Goal: Information Seeking & Learning: Check status

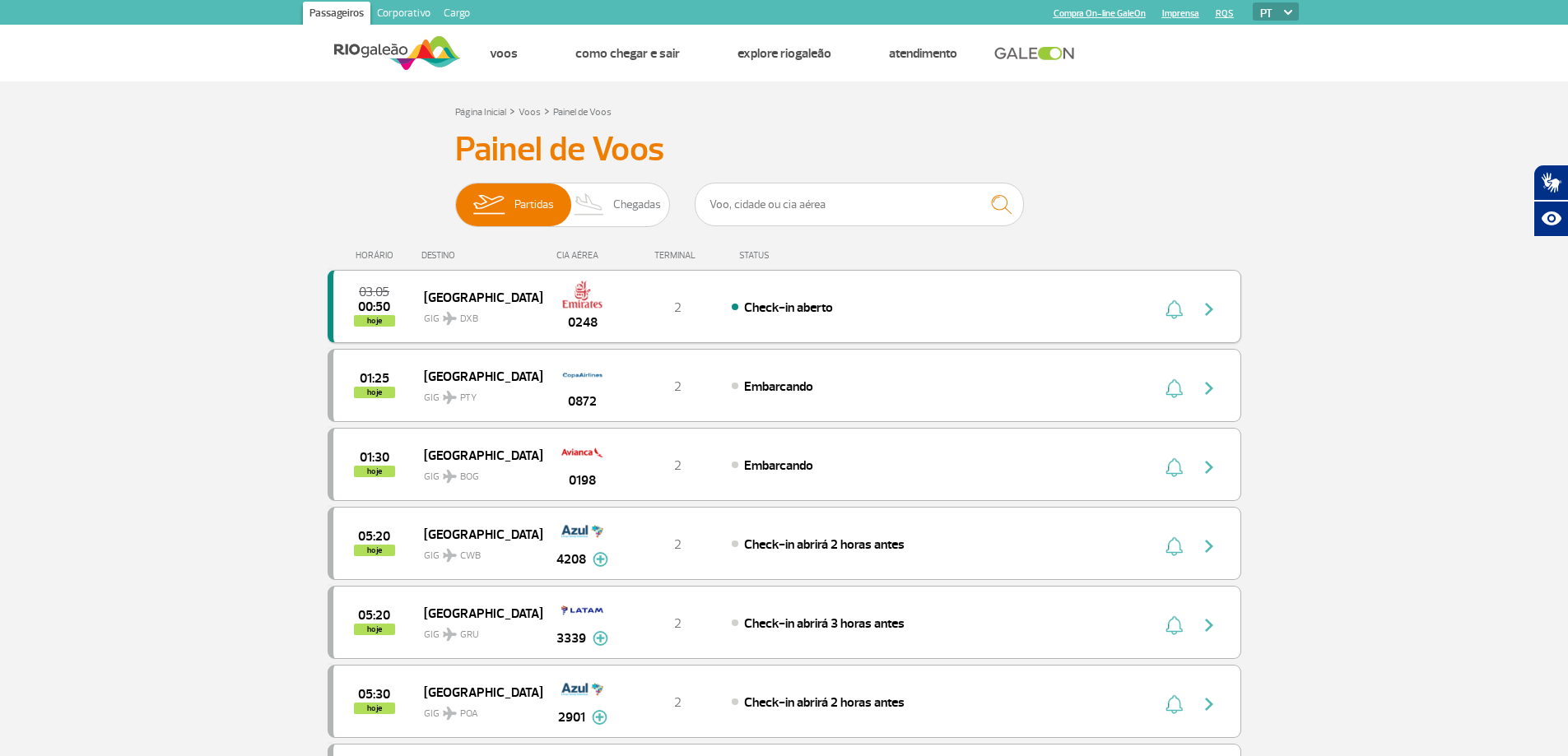
click at [1209, 312] on img "button" at bounding box center [1209, 309] width 19 height 19
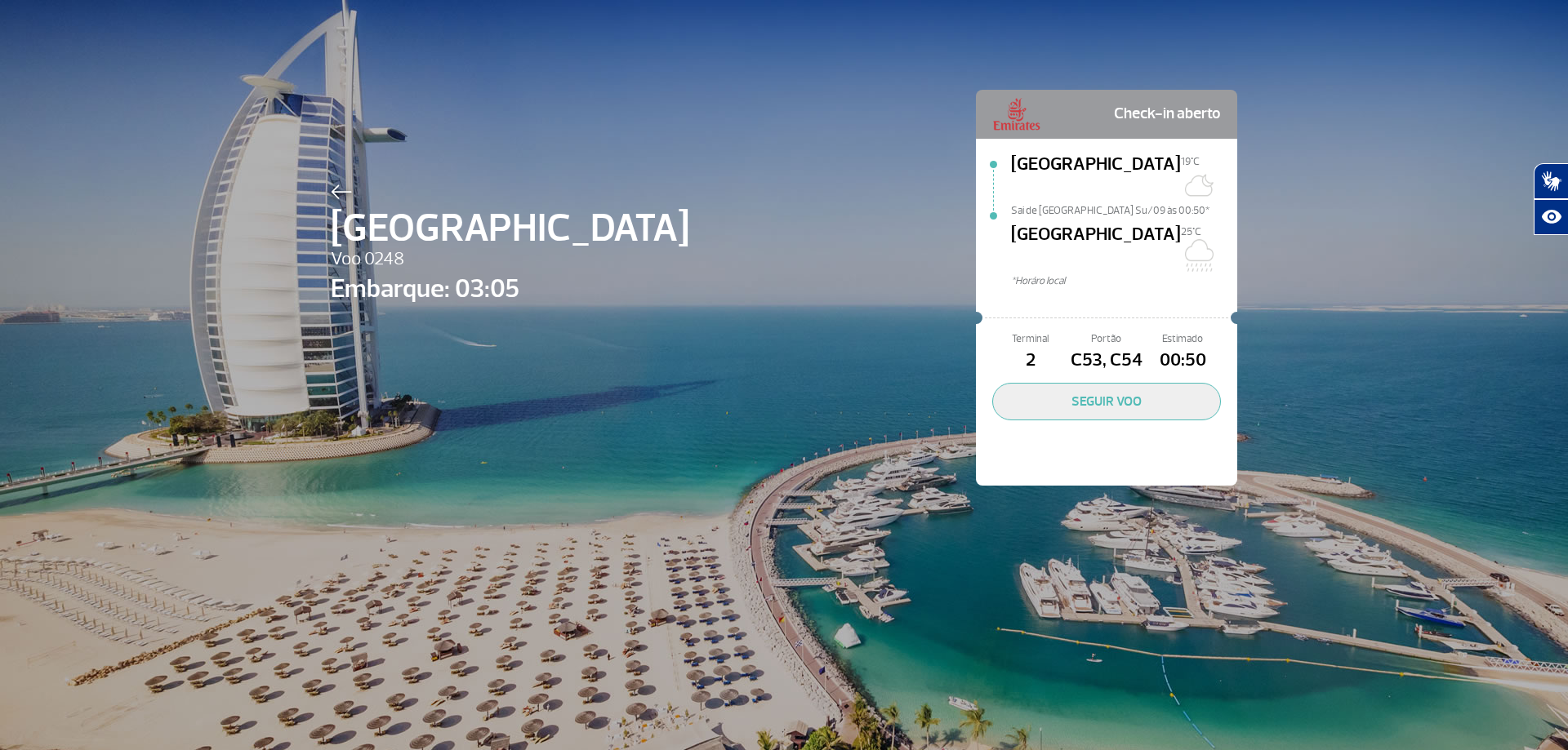
click at [330, 194] on img at bounding box center [341, 192] width 21 height 14
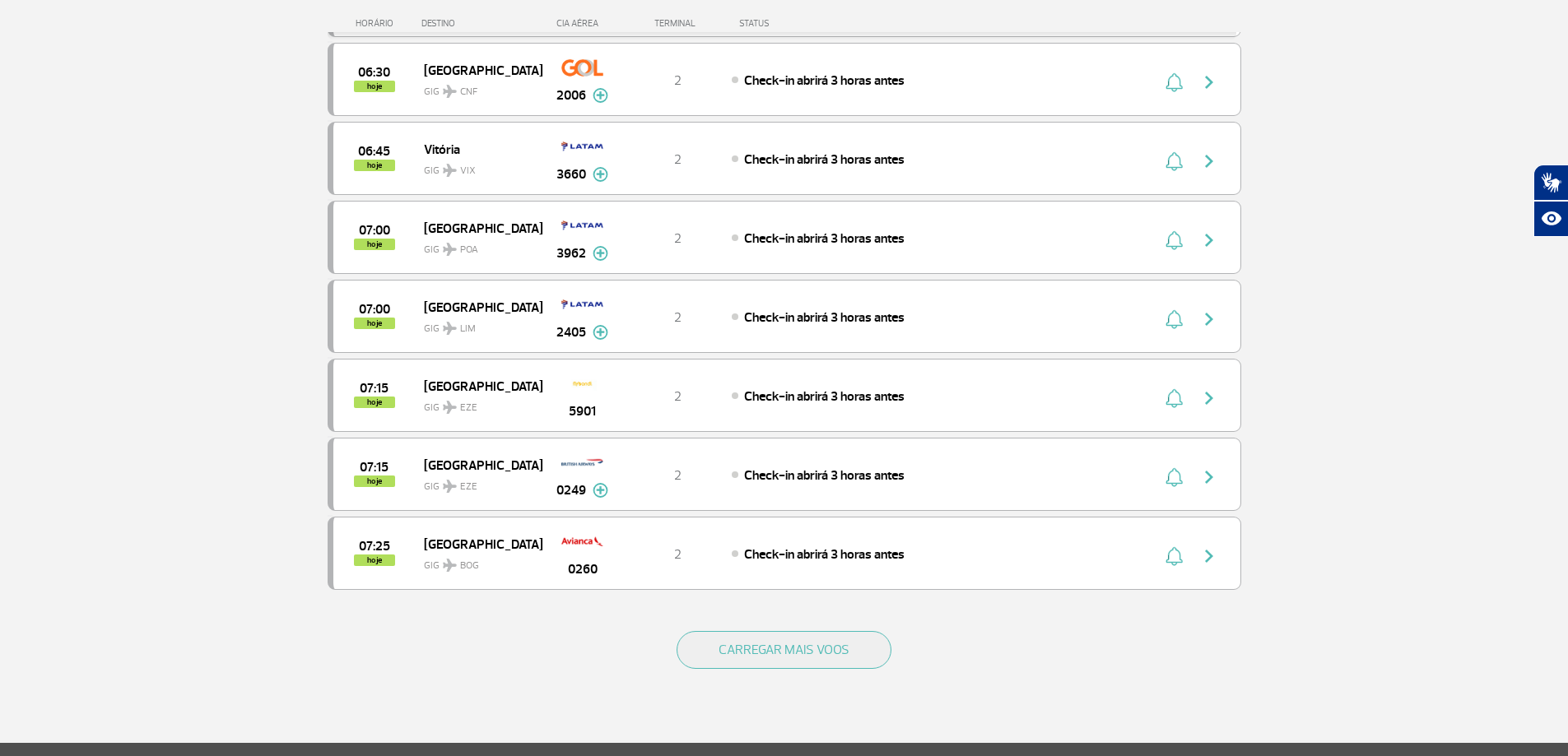
scroll to position [1317, 0]
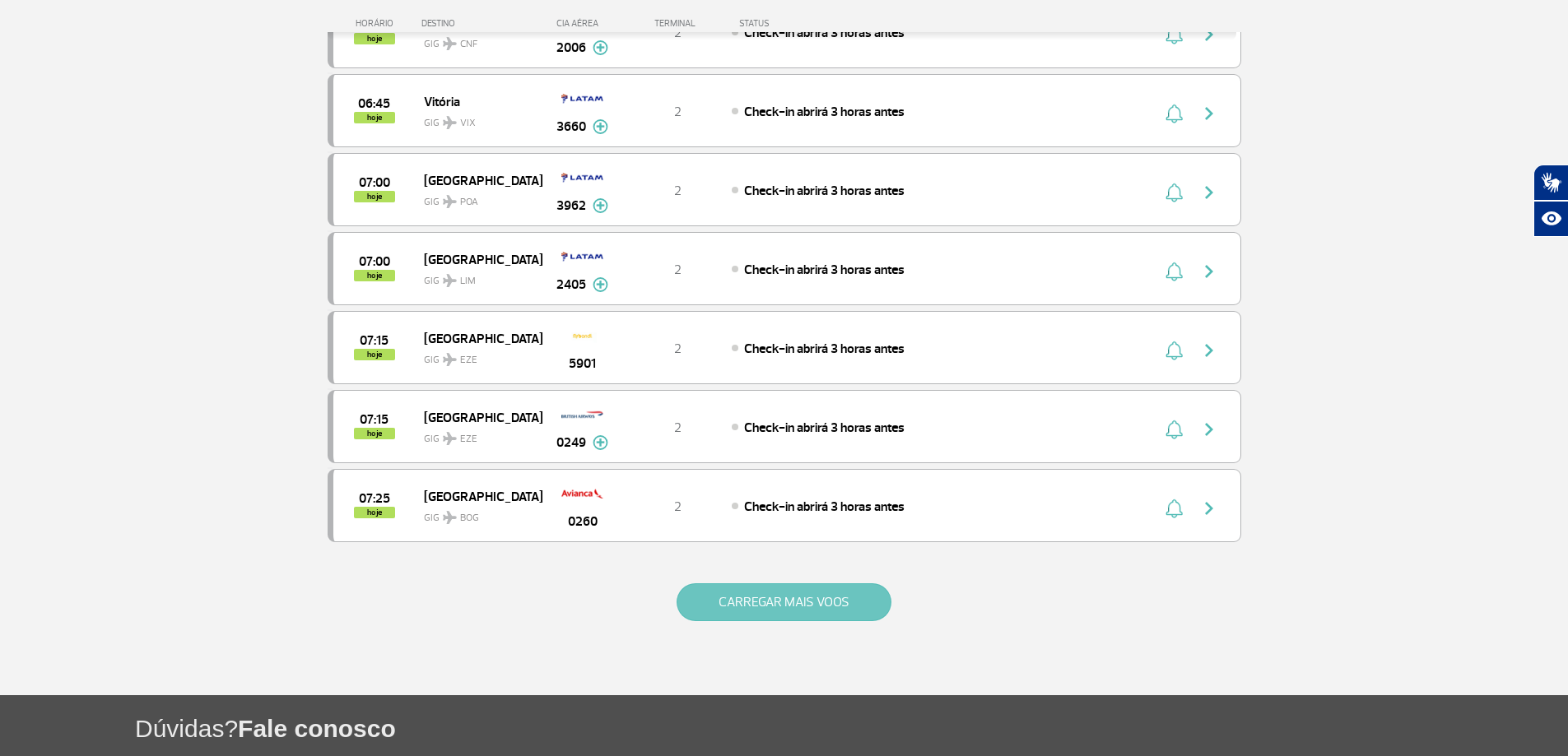
click at [788, 599] on button "CARREGAR MAIS VOOS" at bounding box center [784, 602] width 215 height 38
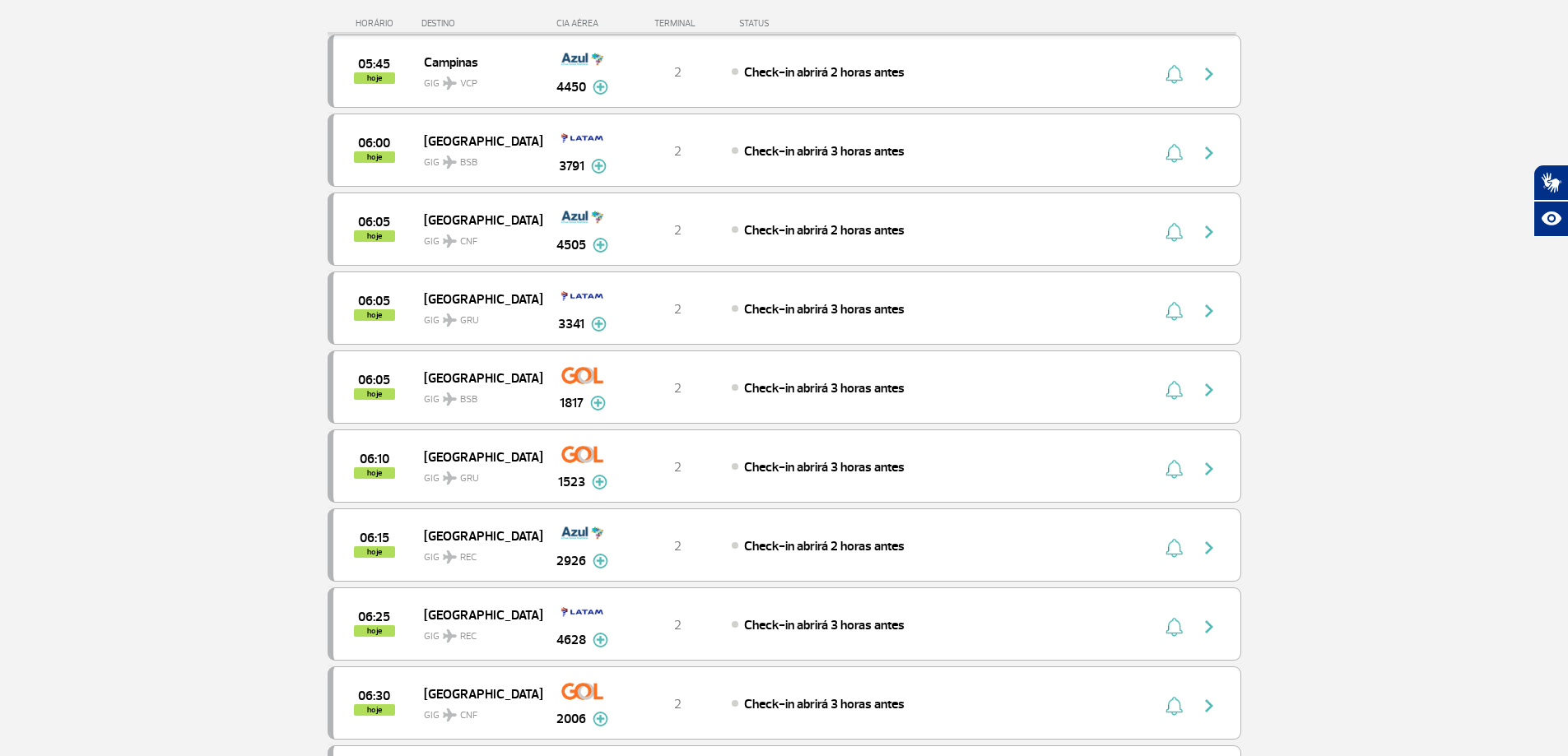
scroll to position [0, 0]
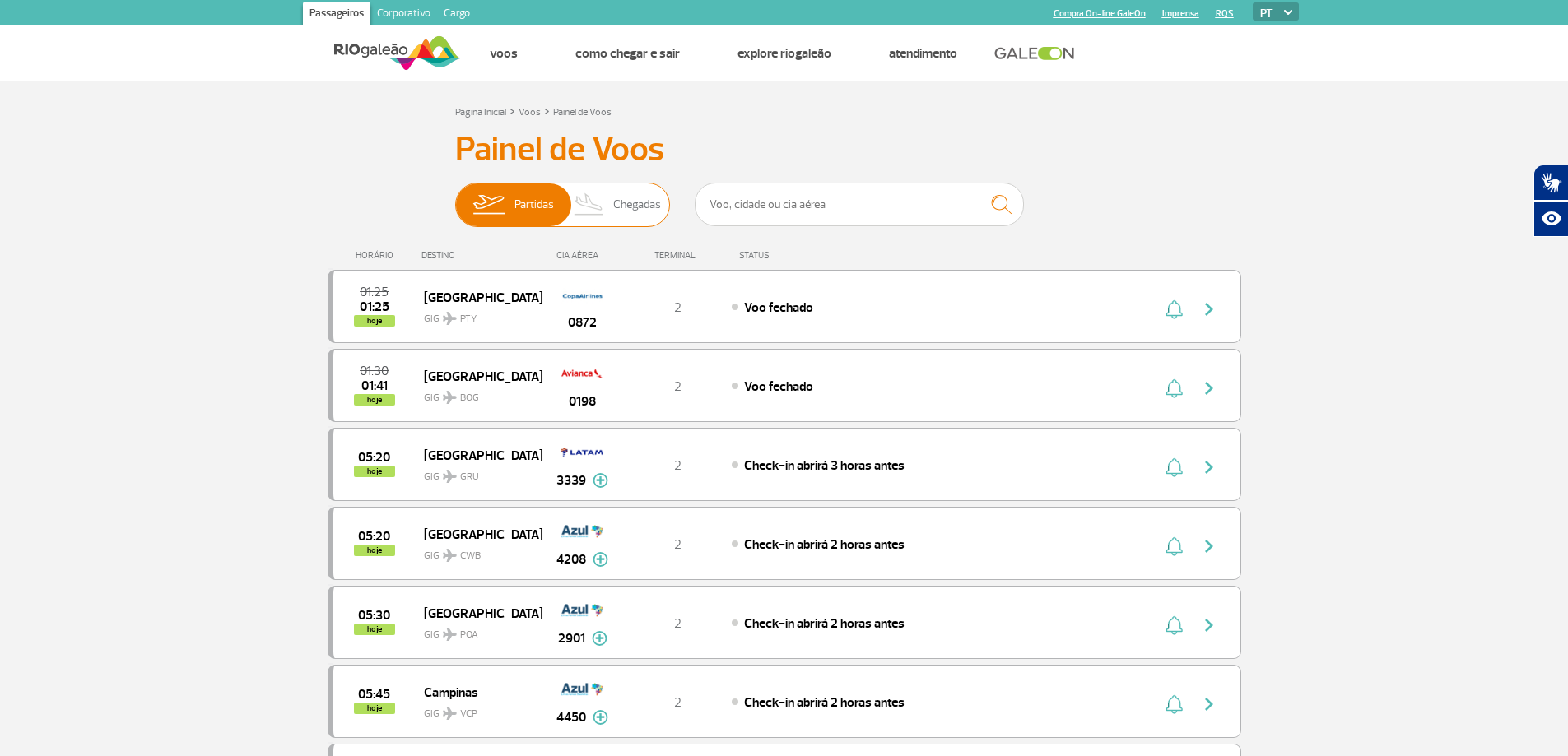
click at [534, 207] on span "Partidas" at bounding box center [534, 205] width 40 height 42
click at [455, 197] on input "Partidas Chegadas" at bounding box center [455, 197] width 0 height 0
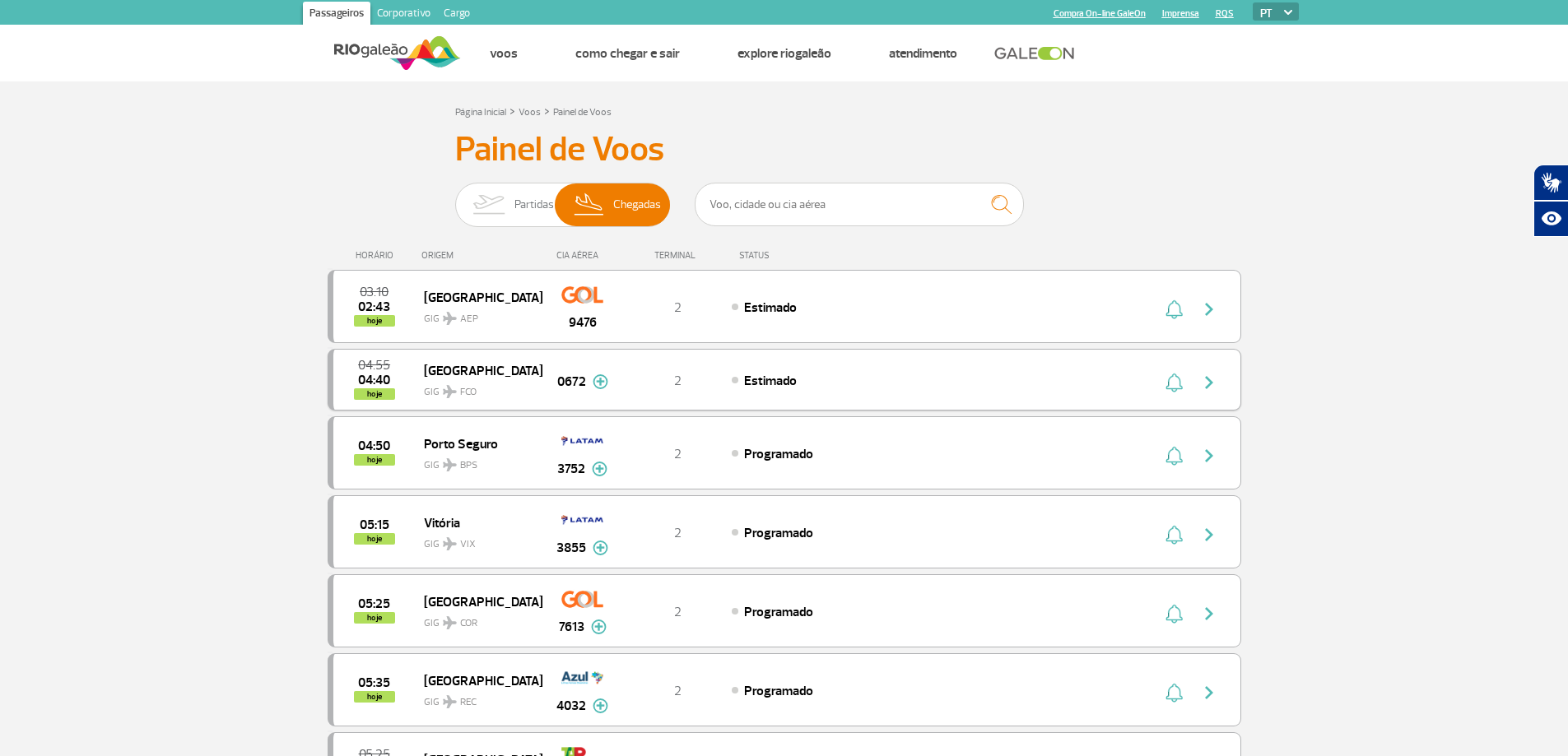
click at [602, 383] on img at bounding box center [601, 381] width 15 height 14
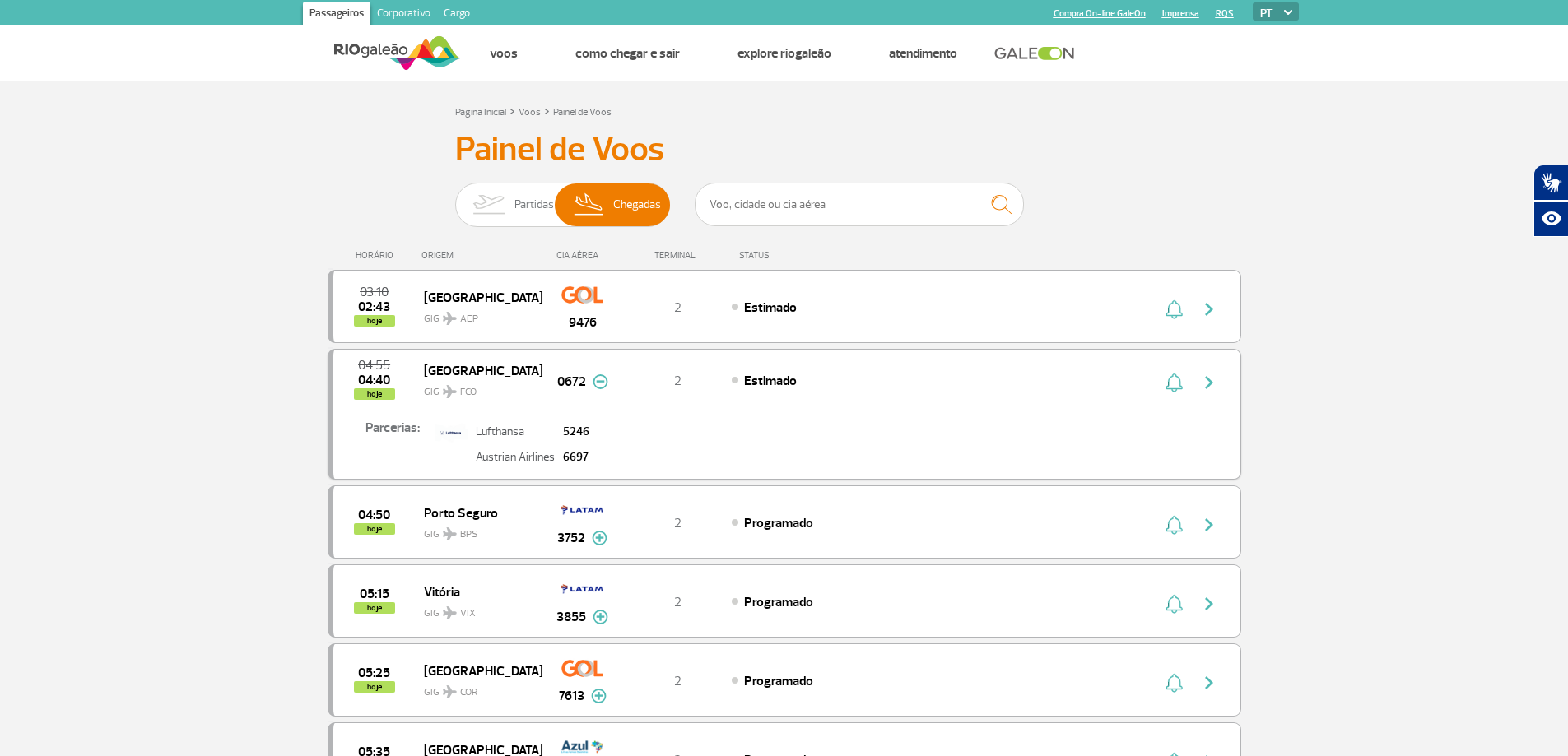
click at [602, 378] on img at bounding box center [601, 381] width 15 height 14
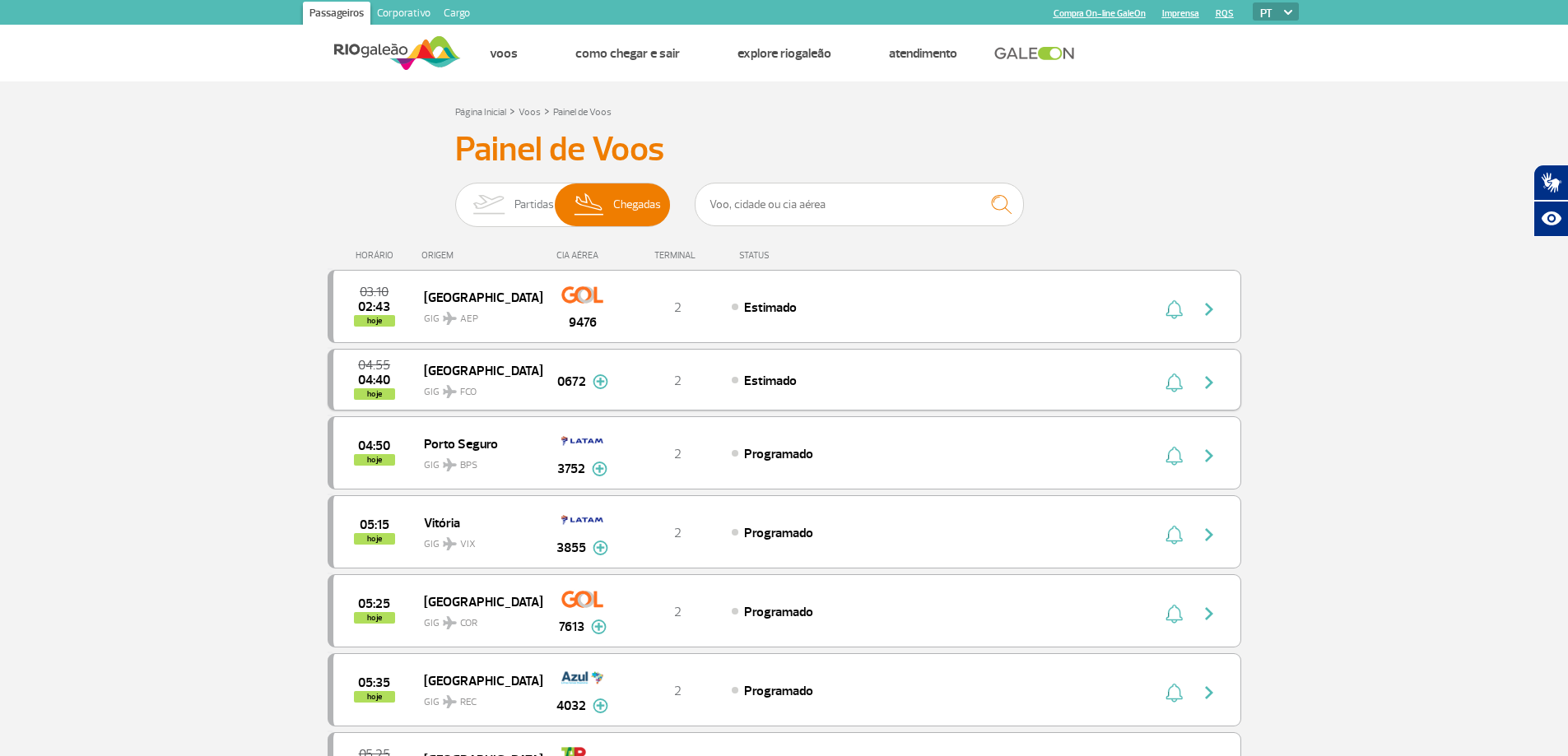
click at [596, 379] on img at bounding box center [601, 381] width 15 height 14
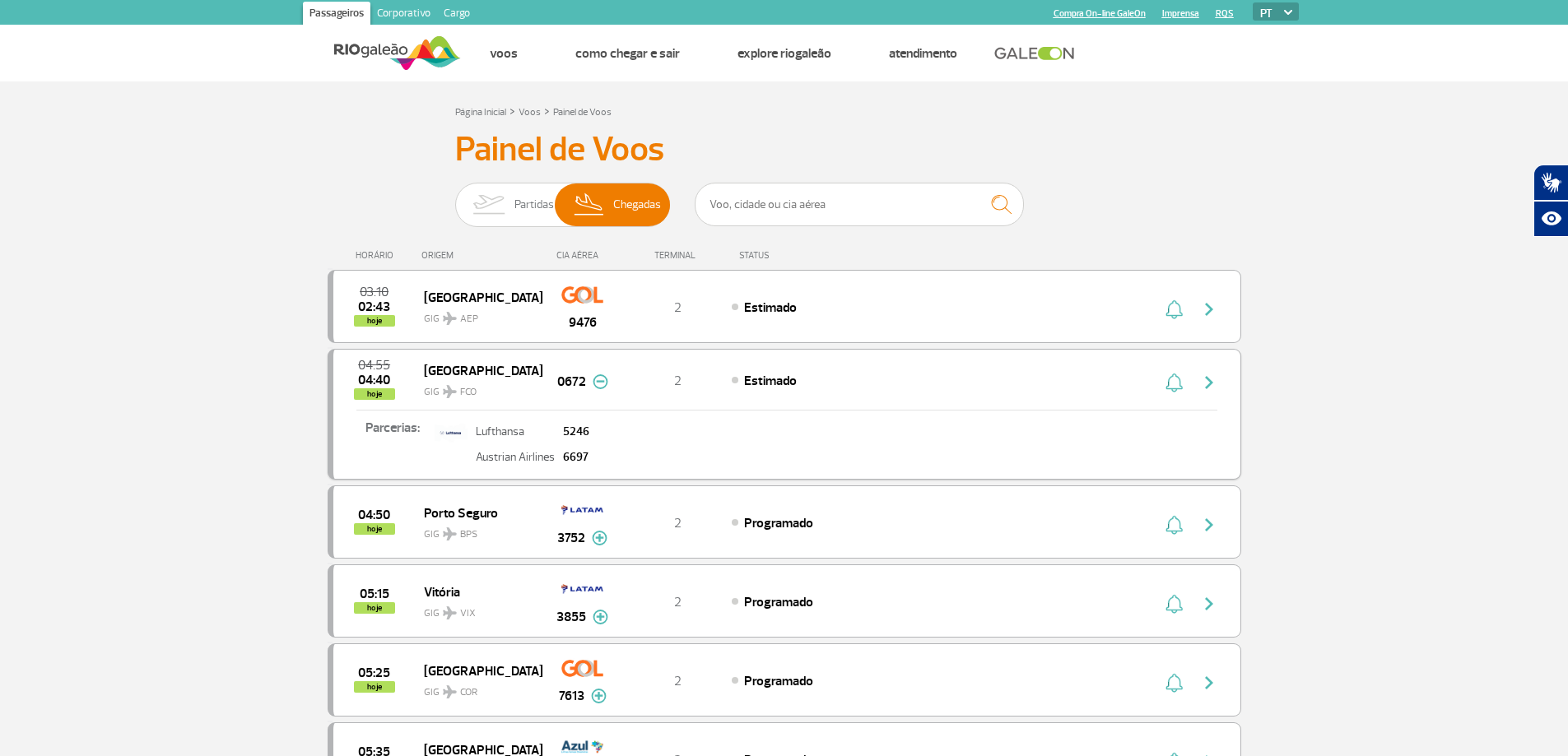
click at [598, 381] on img at bounding box center [601, 381] width 15 height 14
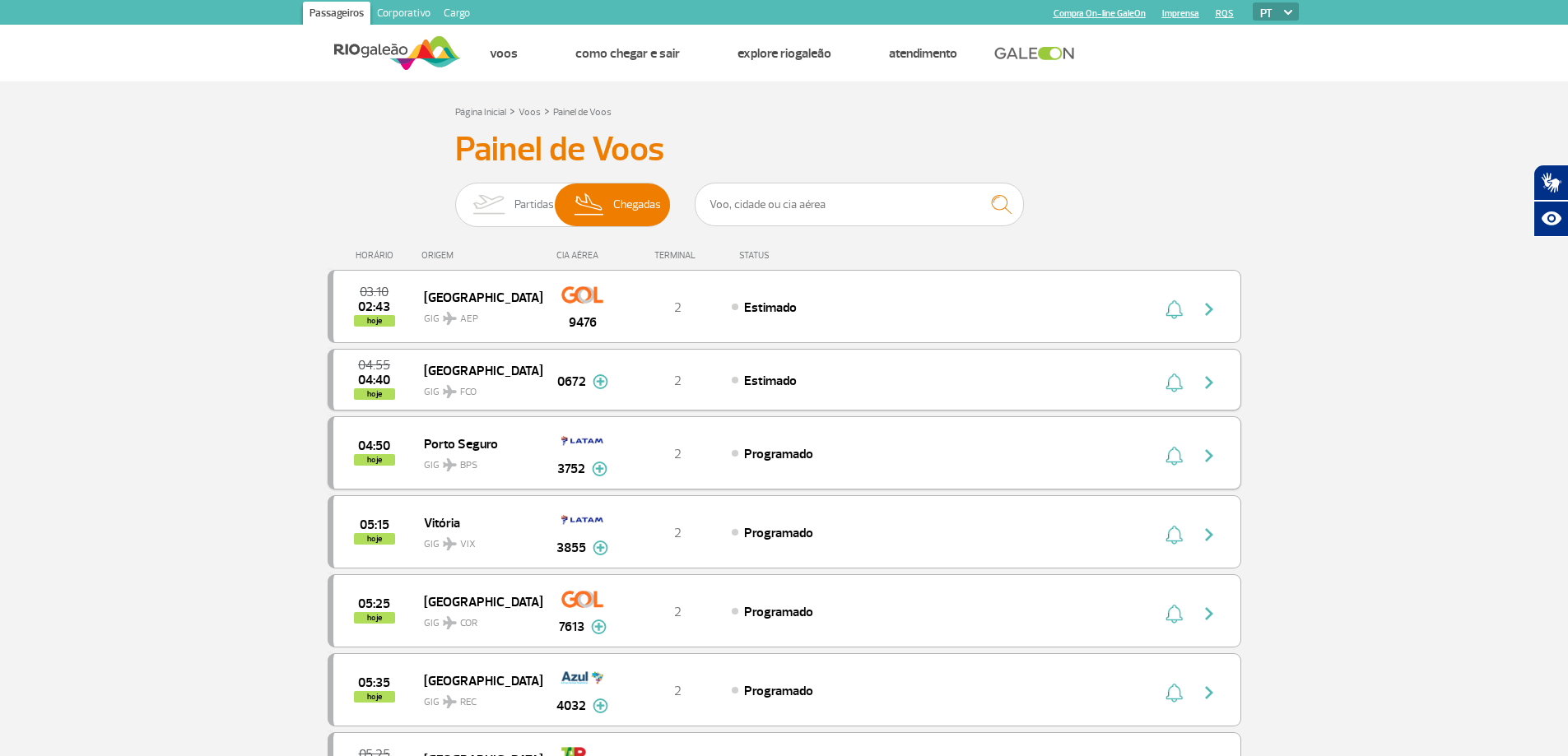
click at [596, 465] on img at bounding box center [600, 468] width 15 height 14
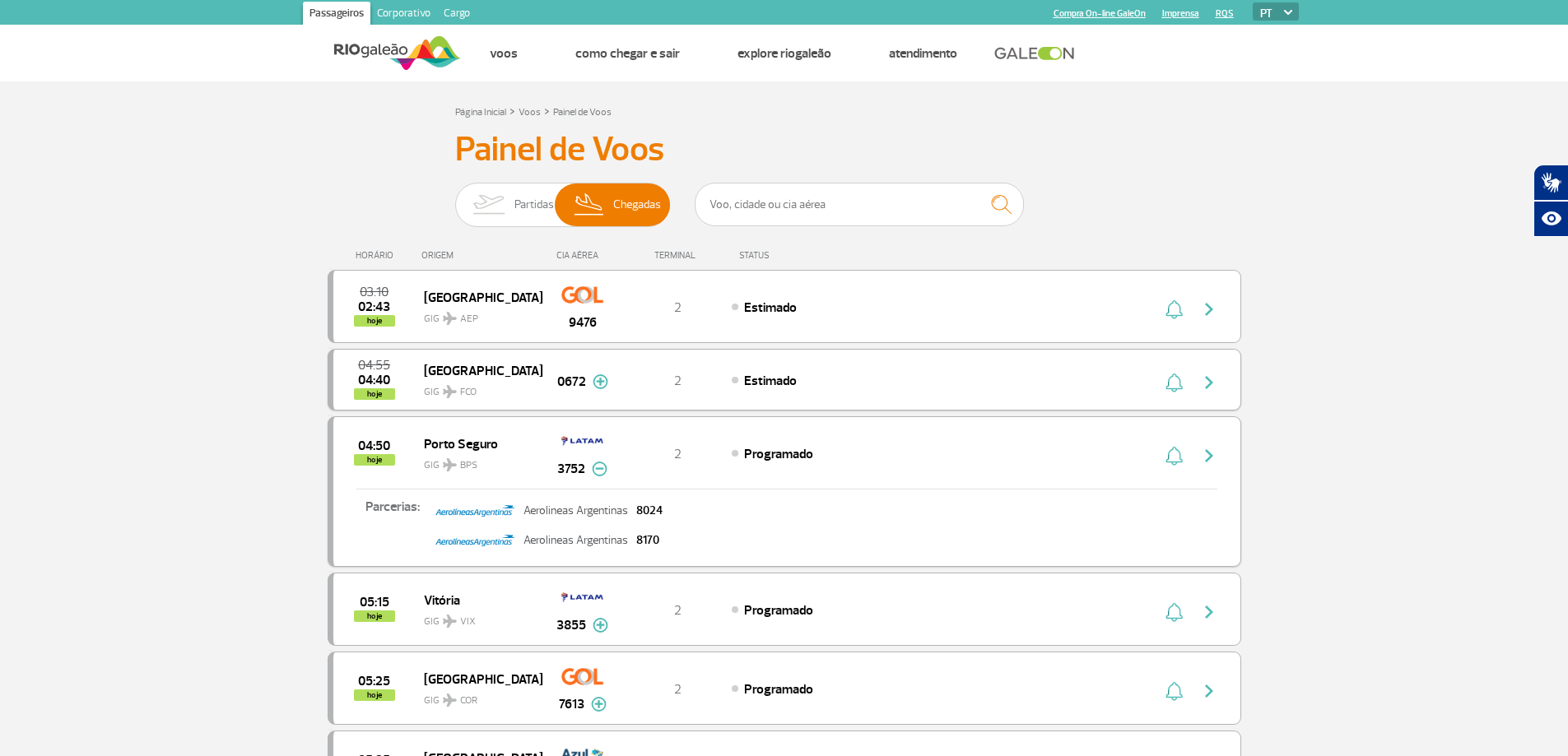
click at [600, 470] on img at bounding box center [600, 468] width 15 height 14
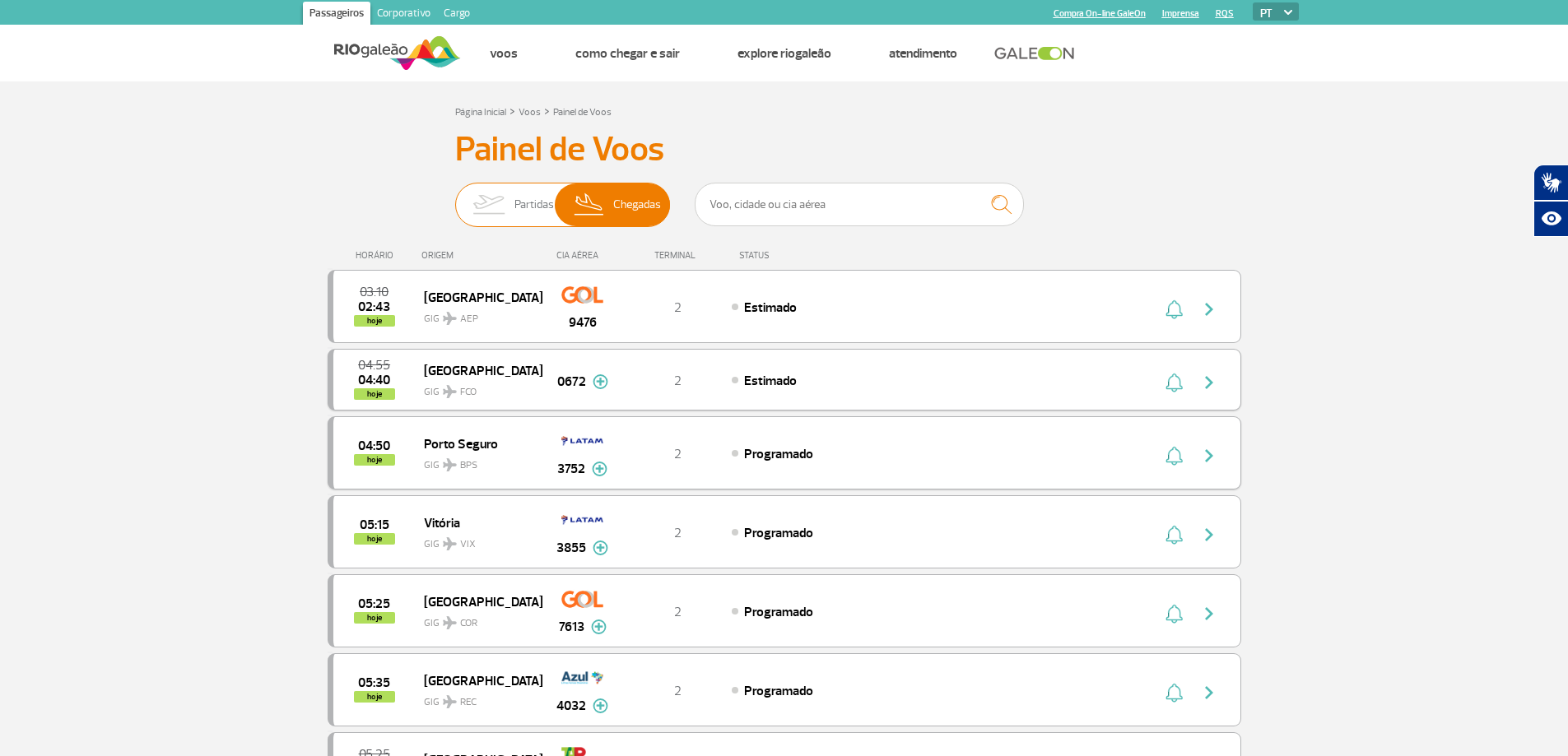
click at [505, 205] on img at bounding box center [489, 205] width 52 height 42
click at [455, 197] on input "Partidas Chegadas" at bounding box center [455, 197] width 0 height 0
